Goal: Transaction & Acquisition: Download file/media

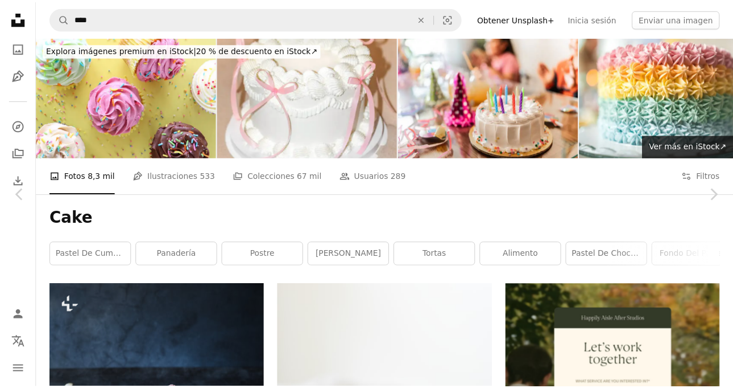
scroll to position [7483, 0]
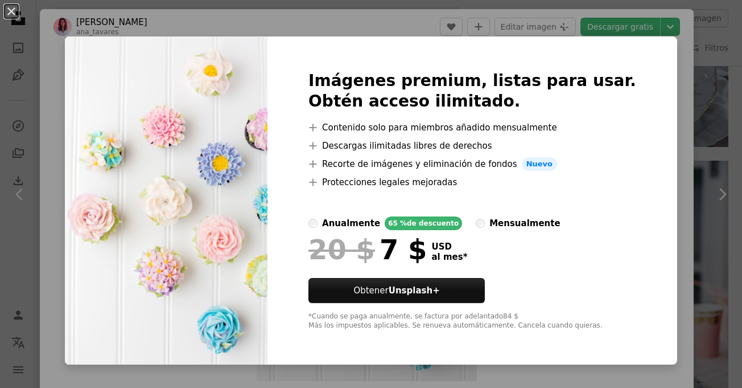
click at [697, 163] on div "An X shape Imágenes premium, listas para usar. Obtén acceso ilimitado. A plus s…" at bounding box center [371, 194] width 742 height 388
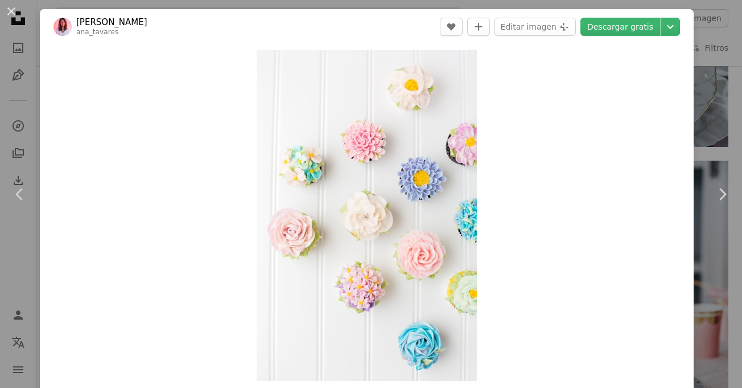
click at [609, 29] on link "Descargar gratis" at bounding box center [620, 27] width 80 height 18
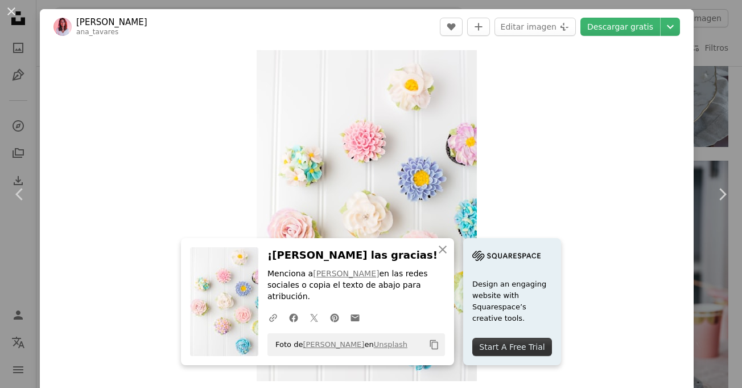
click at [700, 84] on div "An X shape Chevron left Chevron right [PERSON_NAME] ana_tavares A heart A plus …" at bounding box center [371, 194] width 742 height 388
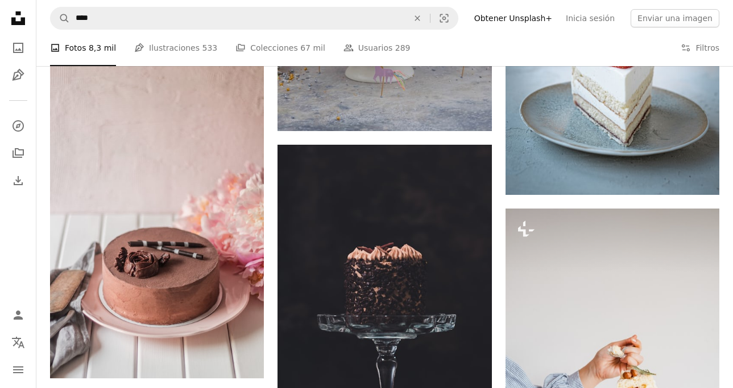
scroll to position [8656, 0]
